Goal: Task Accomplishment & Management: Manage account settings

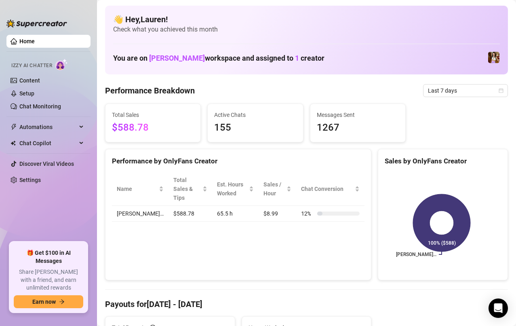
click at [21, 78] on link "Content" at bounding box center [29, 80] width 21 height 6
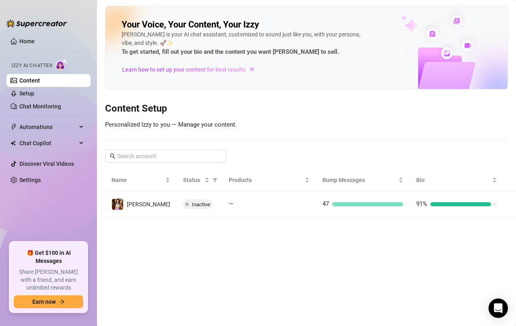
click at [206, 69] on span "Learn how to set up your content for best results" at bounding box center [184, 69] width 124 height 9
click at [443, 55] on img at bounding box center [444, 47] width 125 height 82
click at [453, 54] on img at bounding box center [444, 47] width 125 height 82
click at [459, 22] on img at bounding box center [444, 47] width 125 height 82
click at [432, 35] on img at bounding box center [444, 47] width 125 height 82
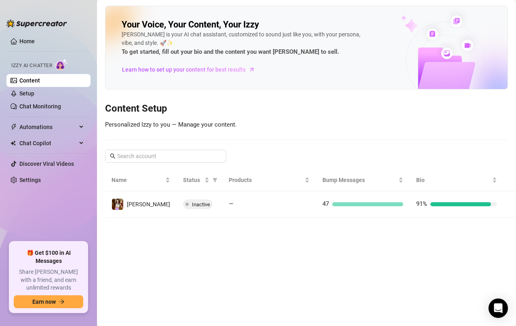
click at [467, 45] on img at bounding box center [444, 47] width 125 height 82
click at [514, 204] on icon "right" at bounding box center [517, 204] width 6 height 6
click at [499, 207] on main "Your Voice, Your Content, Your [PERSON_NAME] is your AI chat assistant, customi…" at bounding box center [306, 163] width 419 height 326
click at [495, 209] on main "Your Voice, Your Content, Your [PERSON_NAME] is your AI chat assistant, customi…" at bounding box center [306, 163] width 419 height 326
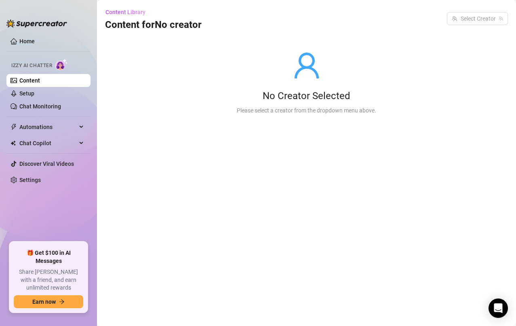
click at [495, 209] on main "Content Library Content for No creator Select Creator No Creator Selected Pleas…" at bounding box center [306, 163] width 419 height 326
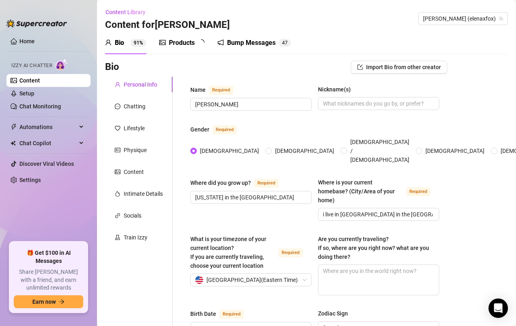
radio input "true"
type input "[DATE]"
click at [181, 42] on div "Products" at bounding box center [182, 43] width 26 height 10
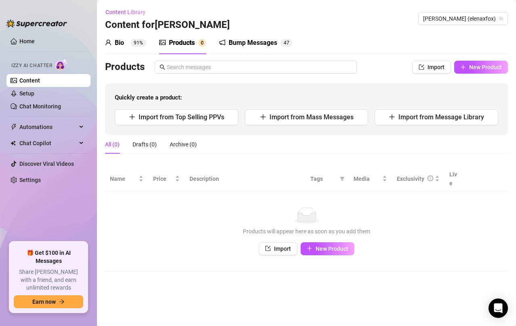
click at [441, 64] on span "Import" at bounding box center [436, 67] width 17 height 6
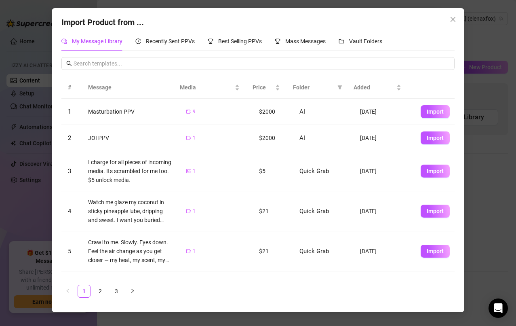
click at [452, 19] on icon "close" at bounding box center [453, 19] width 5 height 5
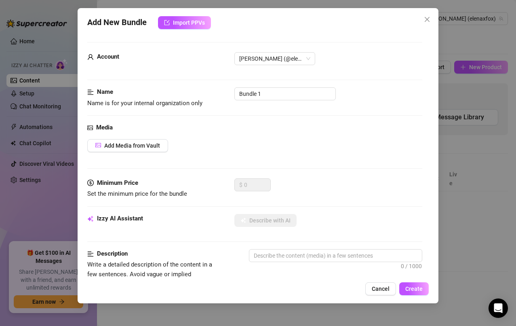
click at [427, 19] on icon "close" at bounding box center [427, 19] width 5 height 5
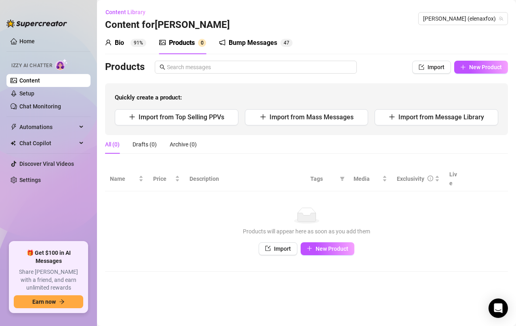
click at [433, 66] on span "Import" at bounding box center [436, 67] width 17 height 6
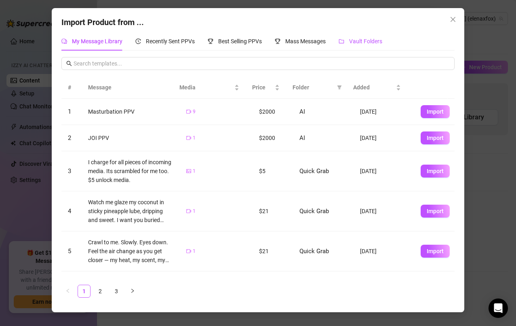
click at [369, 38] on span "Vault Folders" at bounding box center [365, 41] width 33 height 6
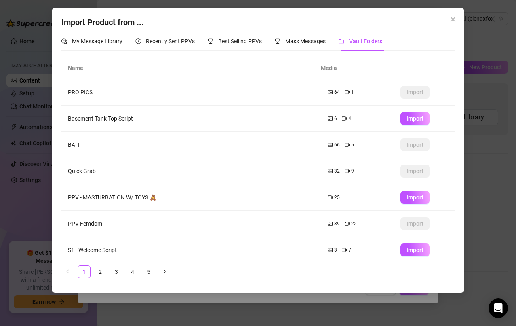
scroll to position [0, 0]
click at [99, 272] on link "2" at bounding box center [100, 271] width 12 height 12
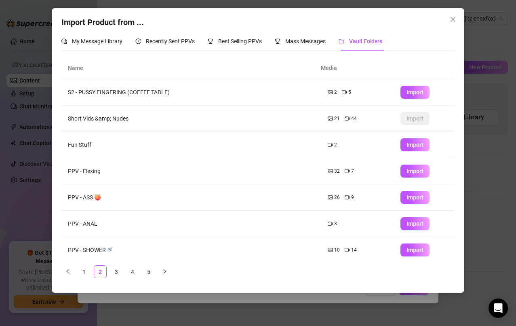
scroll to position [0, 0]
click at [118, 123] on td "Short Vids &amp; Nudes" at bounding box center [191, 118] width 260 height 26
click at [159, 116] on td "Short Vids &amp; Nudes" at bounding box center [191, 118] width 260 height 26
click at [456, 23] on button "Close" at bounding box center [453, 19] width 13 height 13
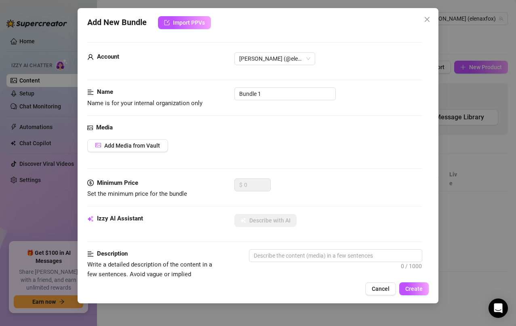
click at [194, 19] on span "Import PPVs" at bounding box center [189, 22] width 32 height 6
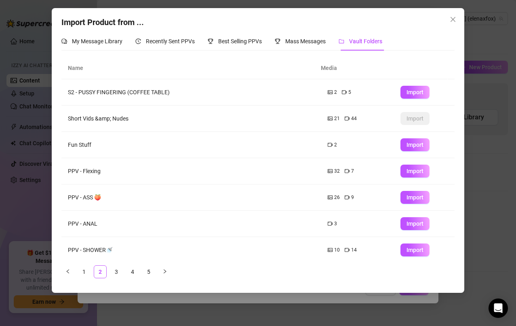
click at [453, 20] on icon "close" at bounding box center [453, 19] width 5 height 5
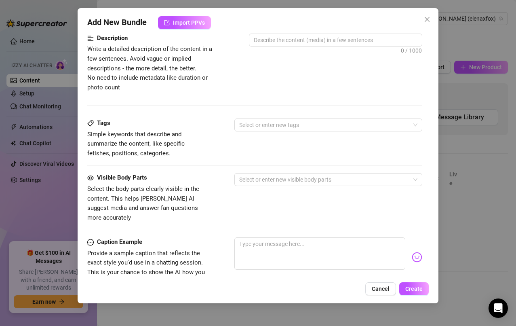
scroll to position [213, 0]
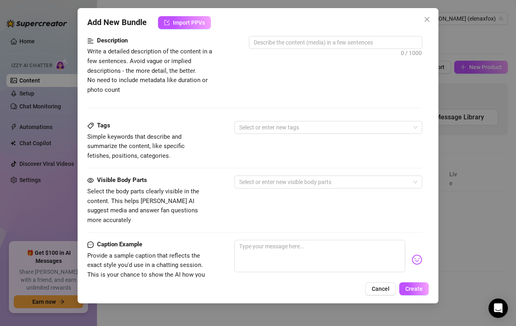
click at [377, 126] on div at bounding box center [324, 127] width 177 height 11
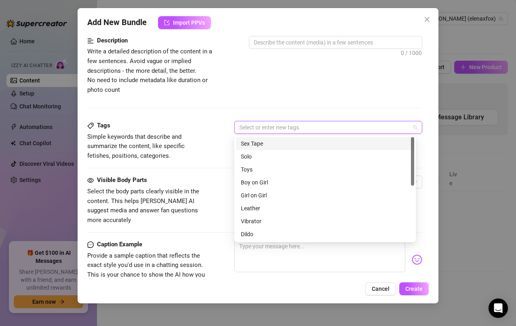
click at [386, 97] on div "Description Write a detailed description of the content in a few sentences. Avo…" at bounding box center [254, 78] width 335 height 85
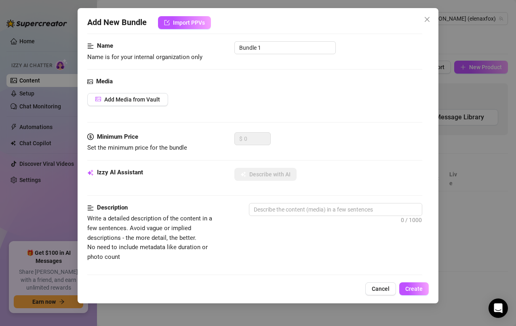
scroll to position [0, 0]
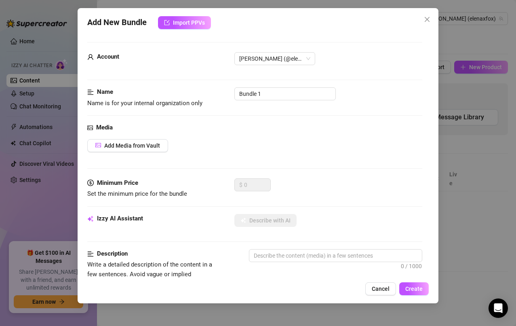
click at [384, 295] on button "Cancel" at bounding box center [380, 288] width 31 height 13
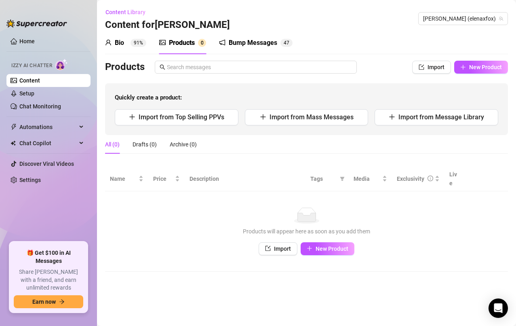
click at [336, 244] on button "New Product" at bounding box center [328, 248] width 54 height 13
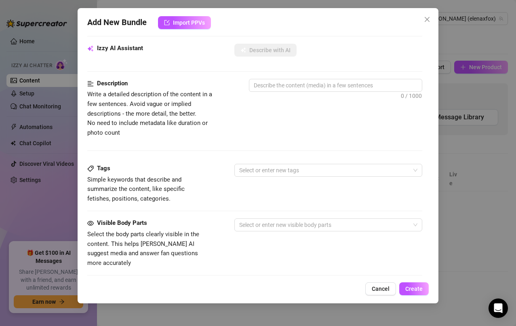
scroll to position [170, 0]
click at [383, 291] on span "Cancel" at bounding box center [381, 288] width 18 height 6
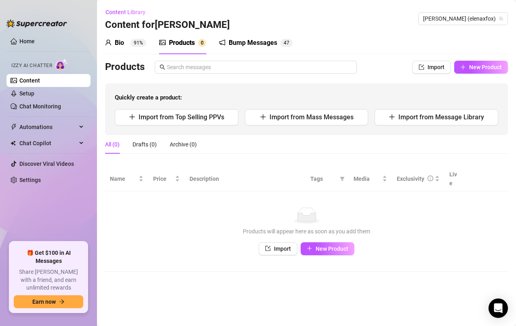
click at [280, 244] on button "Import" at bounding box center [278, 248] width 39 height 13
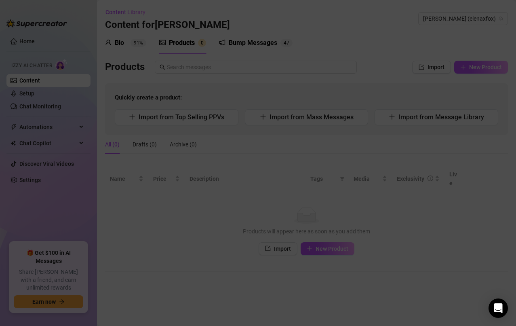
type textarea "Type your message here..."
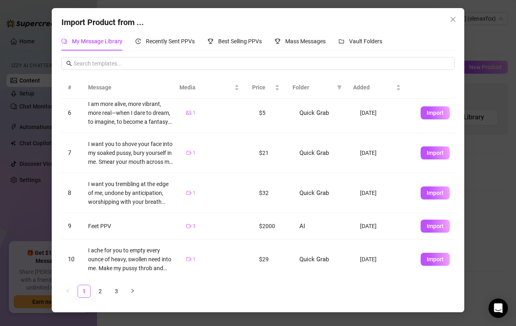
scroll to position [179, 0]
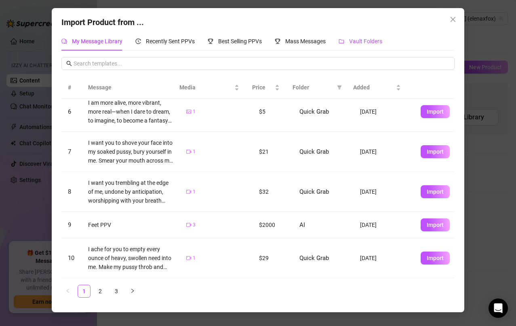
click at [362, 44] on span "Vault Folders" at bounding box center [365, 41] width 33 height 6
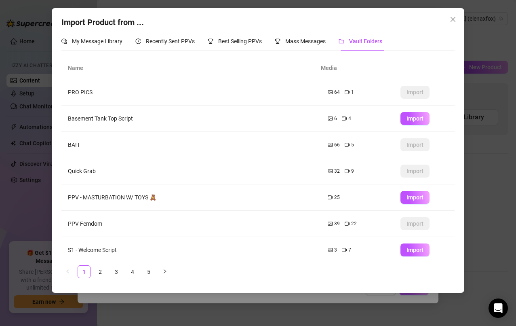
click at [453, 19] on icon "close" at bounding box center [453, 19] width 5 height 5
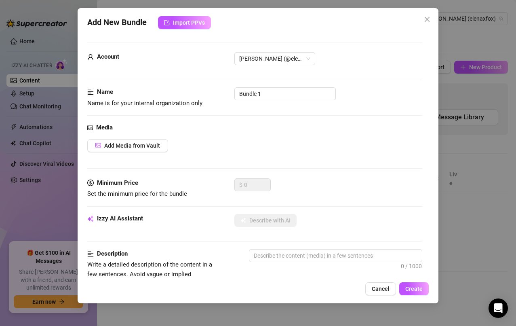
click at [427, 18] on icon "close" at bounding box center [427, 19] width 6 height 6
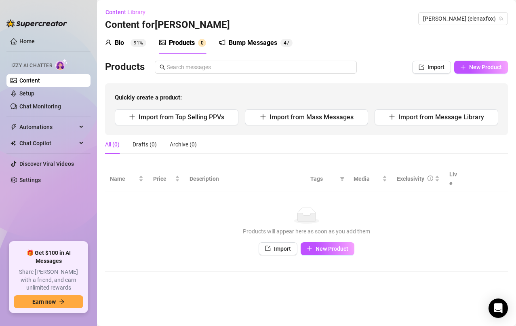
click at [256, 40] on div "Bump Messages" at bounding box center [253, 43] width 48 height 10
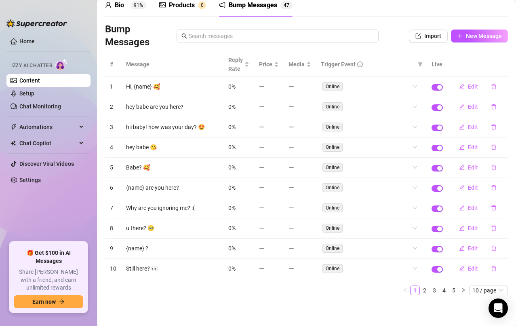
scroll to position [37, 0]
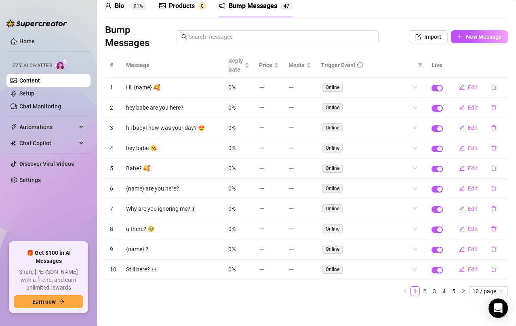
click at [420, 293] on link "2" at bounding box center [424, 291] width 9 height 9
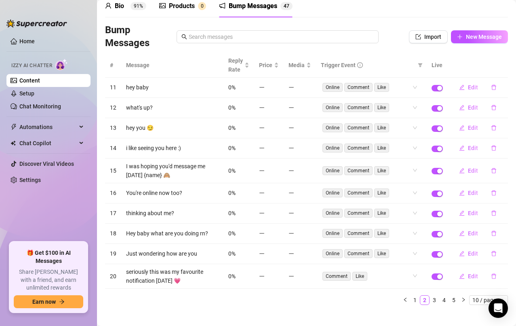
click at [430, 302] on link "3" at bounding box center [434, 299] width 9 height 9
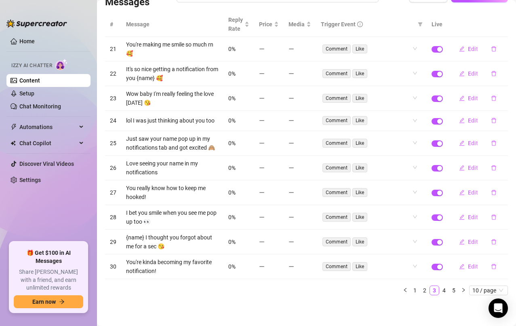
scroll to position [91, 0]
click at [440, 289] on link "4" at bounding box center [444, 290] width 9 height 9
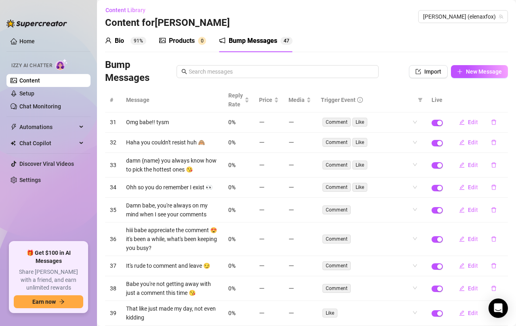
scroll to position [0, 0]
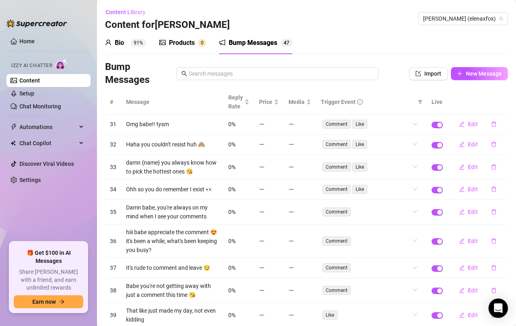
click at [182, 38] on div "Products" at bounding box center [182, 43] width 26 height 10
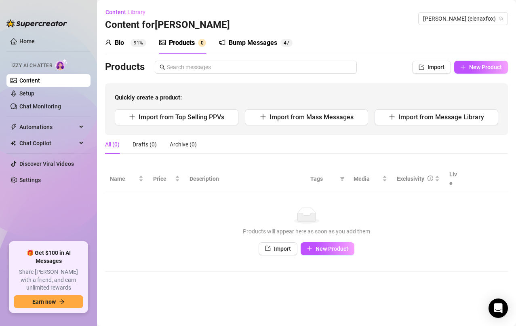
click at [20, 97] on link "Setup" at bounding box center [26, 93] width 15 height 6
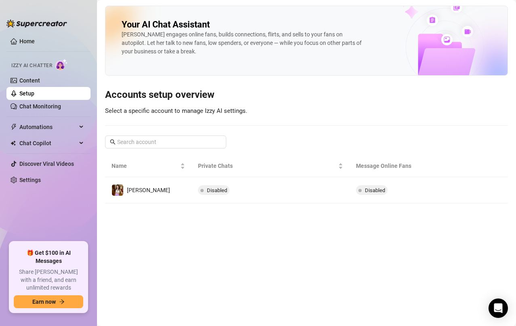
click at [22, 80] on link "Content" at bounding box center [29, 80] width 21 height 6
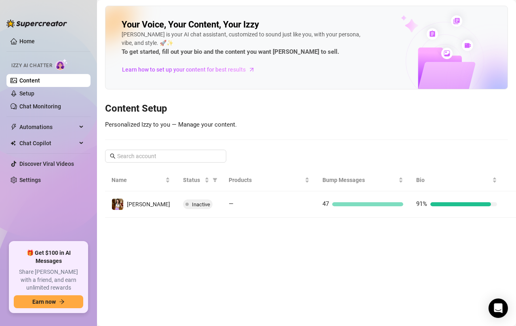
click at [510, 207] on button "button" at bounding box center [516, 204] width 13 height 13
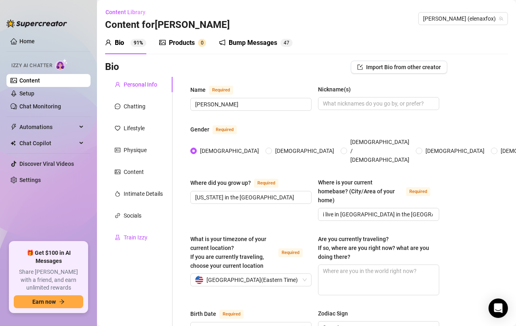
click at [133, 234] on div "Train Izzy" at bounding box center [136, 237] width 24 height 9
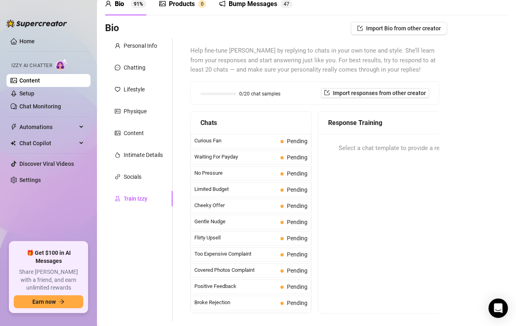
scroll to position [39, 0]
